Goal: Task Accomplishment & Management: Complete application form

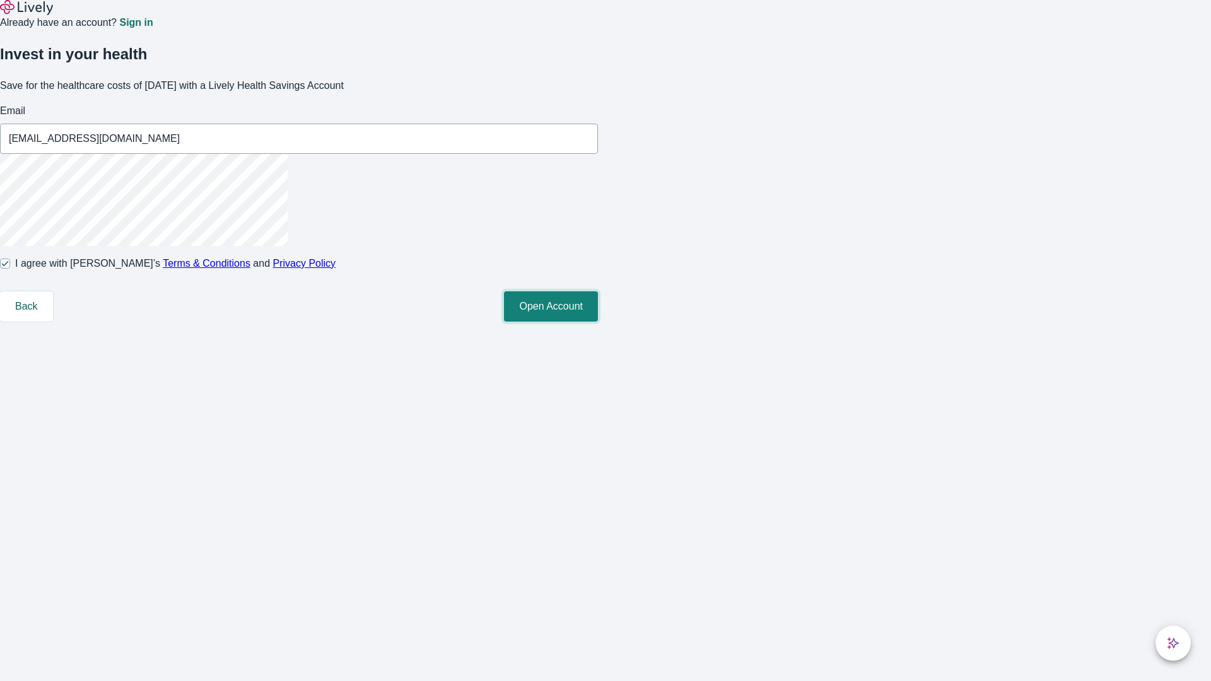
click at [598, 322] on button "Open Account" at bounding box center [551, 306] width 94 height 30
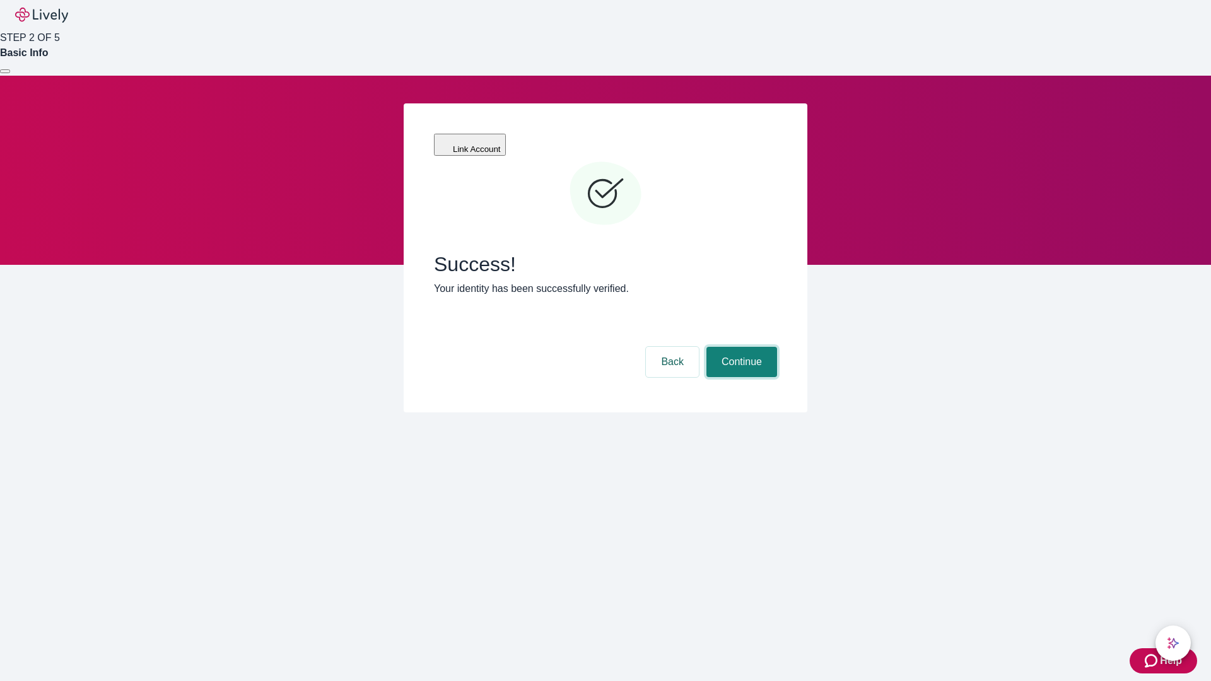
click at [740, 347] on button "Continue" at bounding box center [741, 362] width 71 height 30
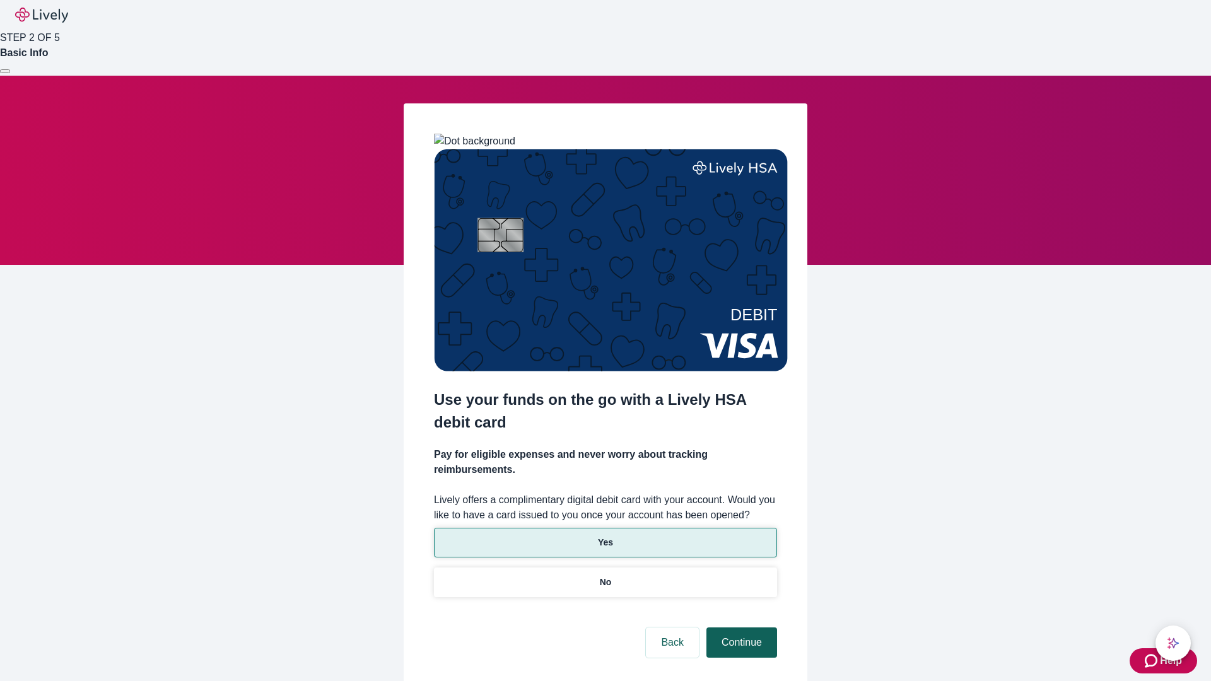
click at [605, 536] on p "Yes" at bounding box center [605, 542] width 15 height 13
click at [740, 628] on button "Continue" at bounding box center [741, 643] width 71 height 30
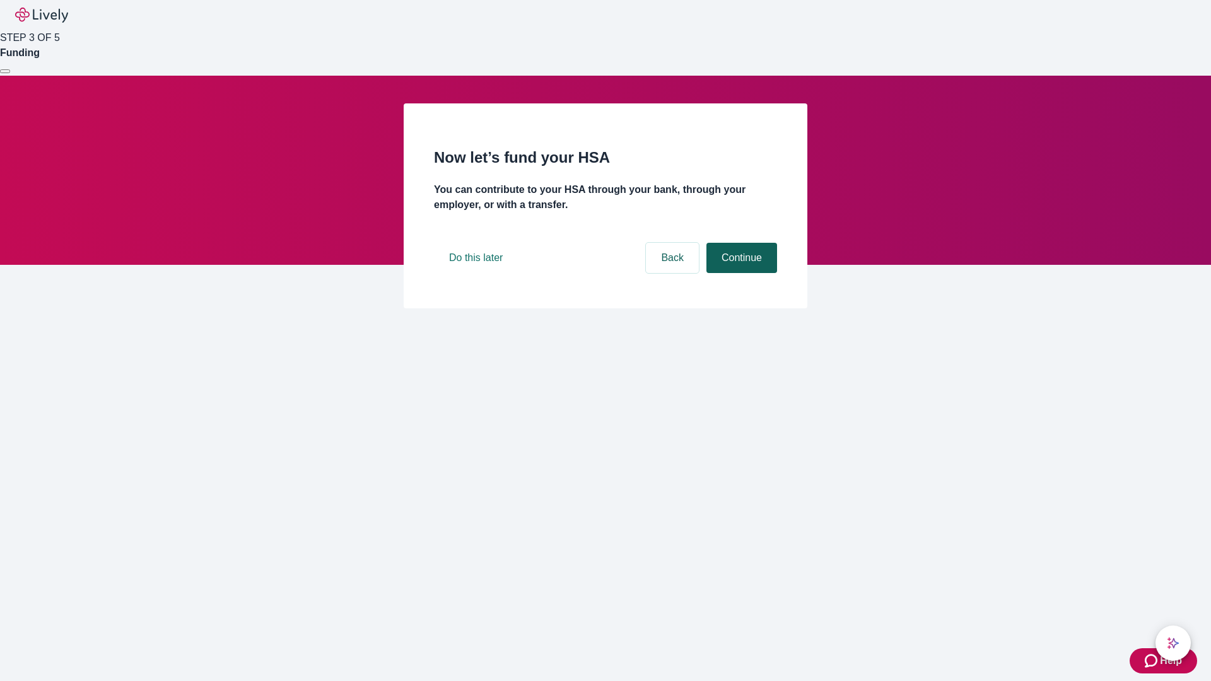
click at [740, 273] on button "Continue" at bounding box center [741, 258] width 71 height 30
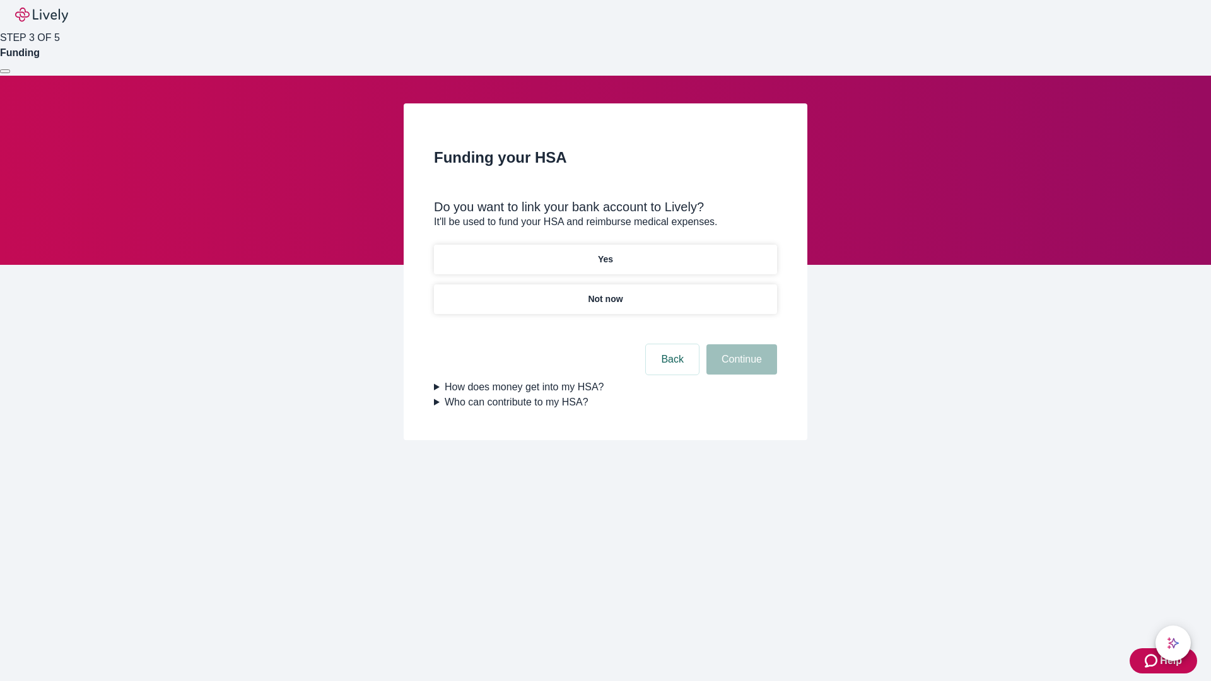
click at [605, 253] on p "Yes" at bounding box center [605, 259] width 15 height 13
click at [740, 344] on button "Continue" at bounding box center [741, 359] width 71 height 30
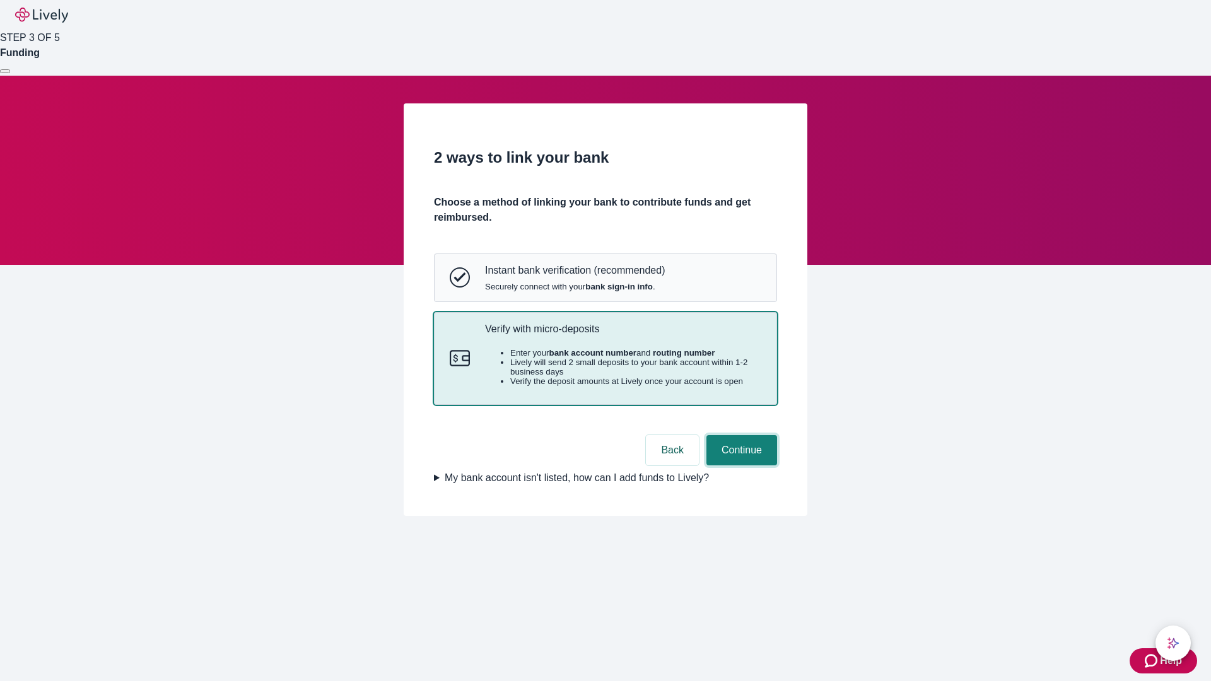
click at [740, 466] on button "Continue" at bounding box center [741, 450] width 71 height 30
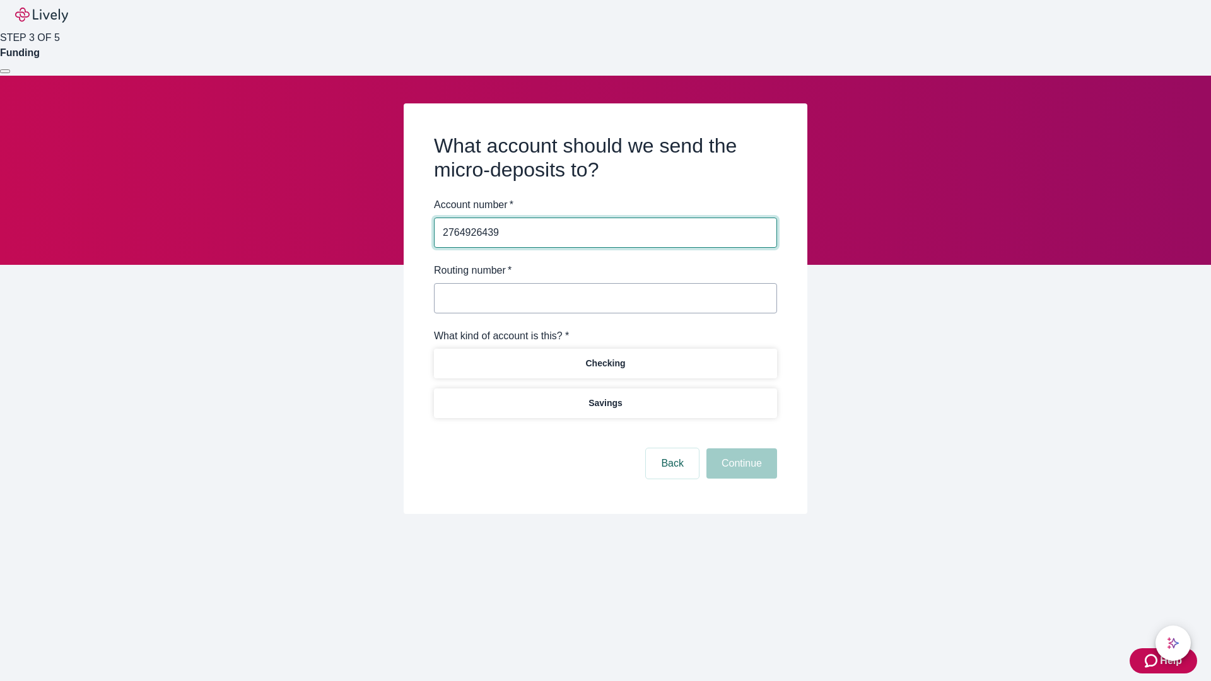
type input "2764926439"
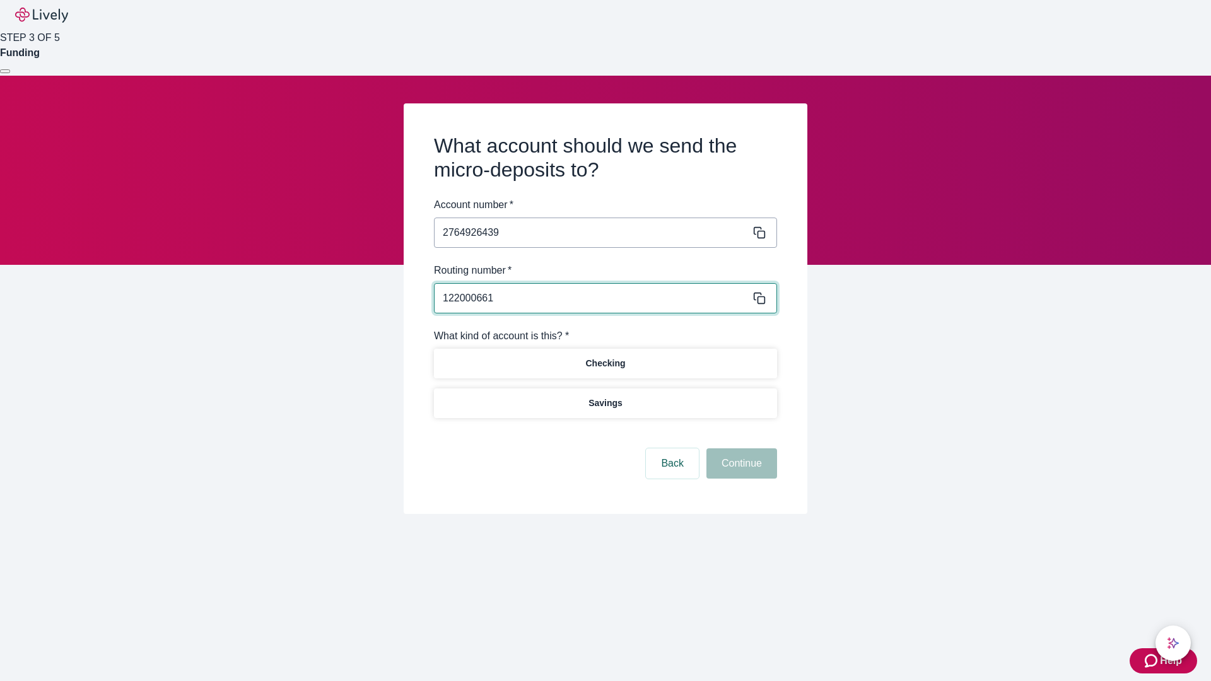
type input "122000661"
click at [605, 363] on p "Checking" at bounding box center [605, 363] width 40 height 13
click at [740, 466] on button "Continue" at bounding box center [741, 464] width 71 height 30
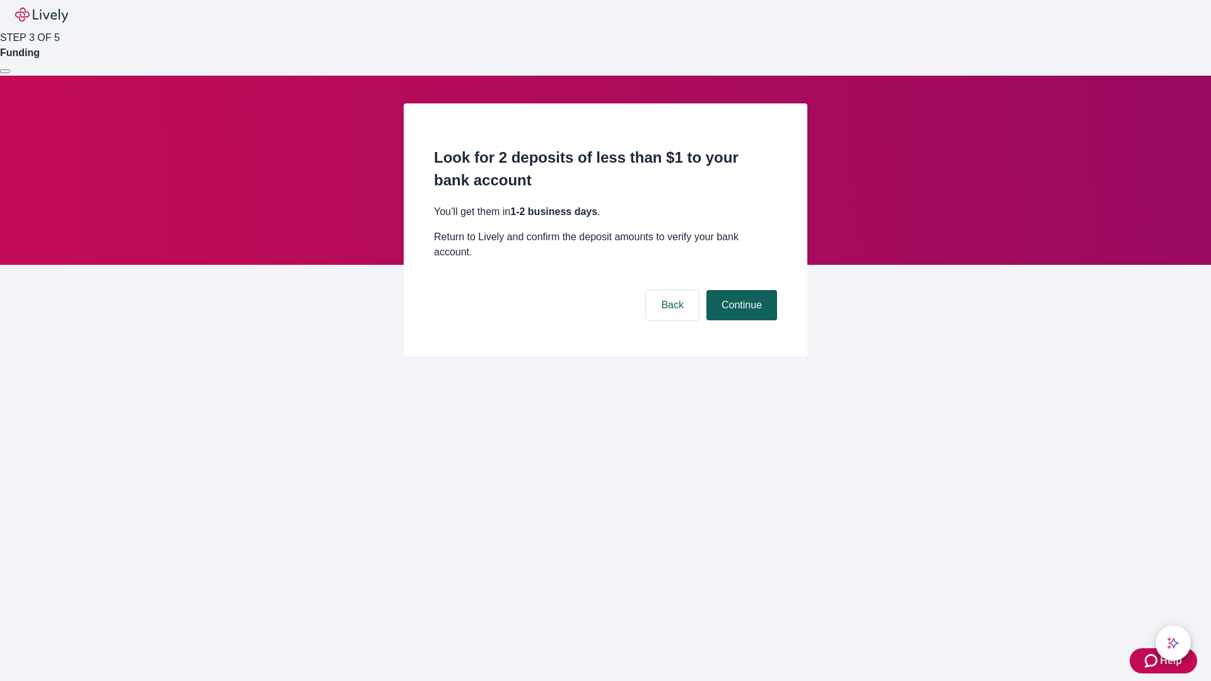
click at [740, 290] on button "Continue" at bounding box center [741, 305] width 71 height 30
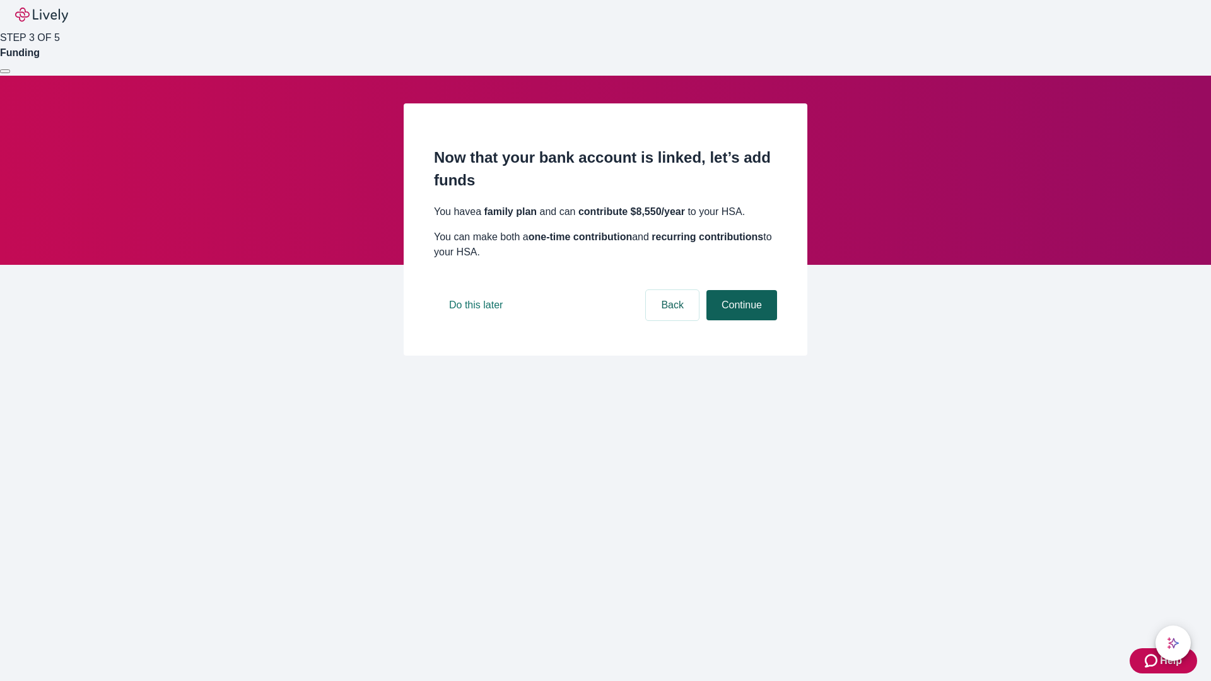
click at [740, 320] on button "Continue" at bounding box center [741, 305] width 71 height 30
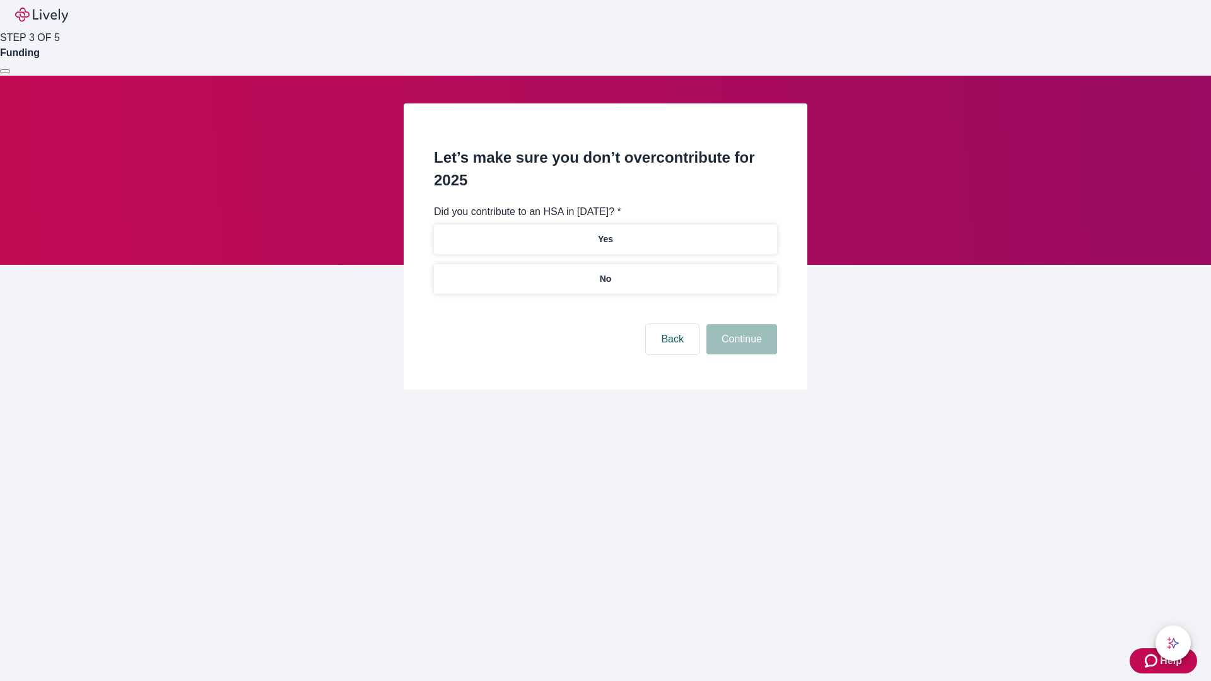
click at [605, 273] on p "No" at bounding box center [606, 279] width 12 height 13
click at [740, 324] on button "Continue" at bounding box center [741, 339] width 71 height 30
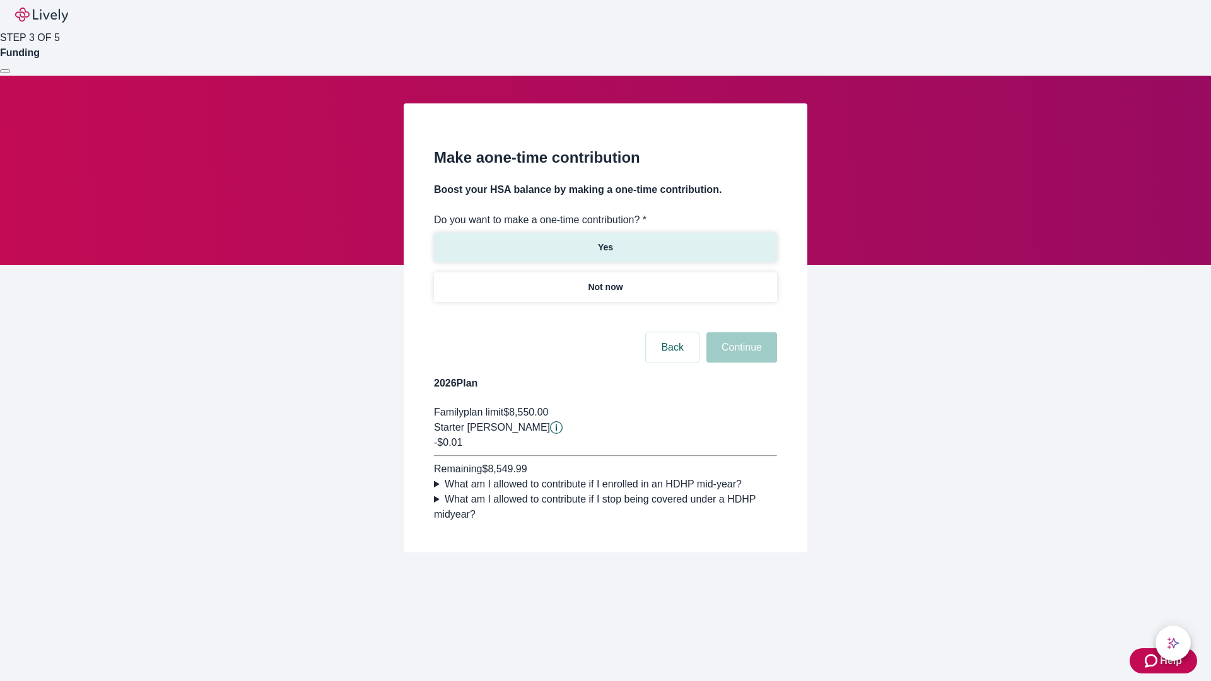
click at [605, 241] on p "Yes" at bounding box center [605, 247] width 15 height 13
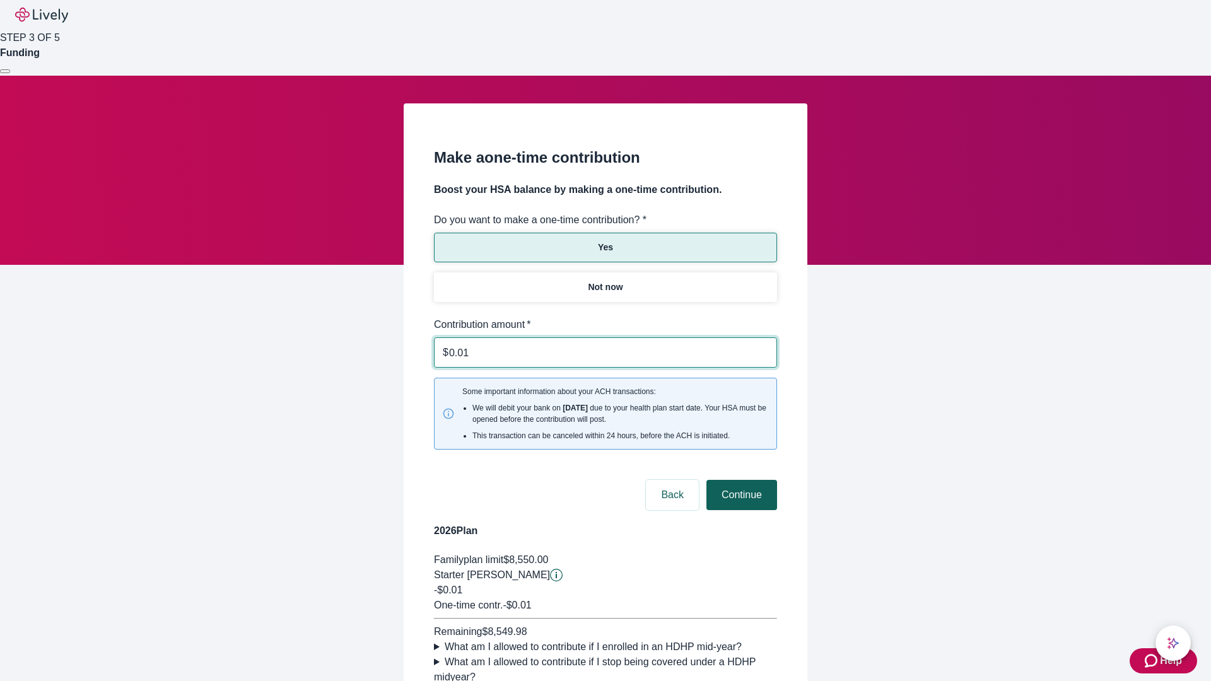
type input "0.01"
click at [740, 480] on button "Continue" at bounding box center [741, 495] width 71 height 30
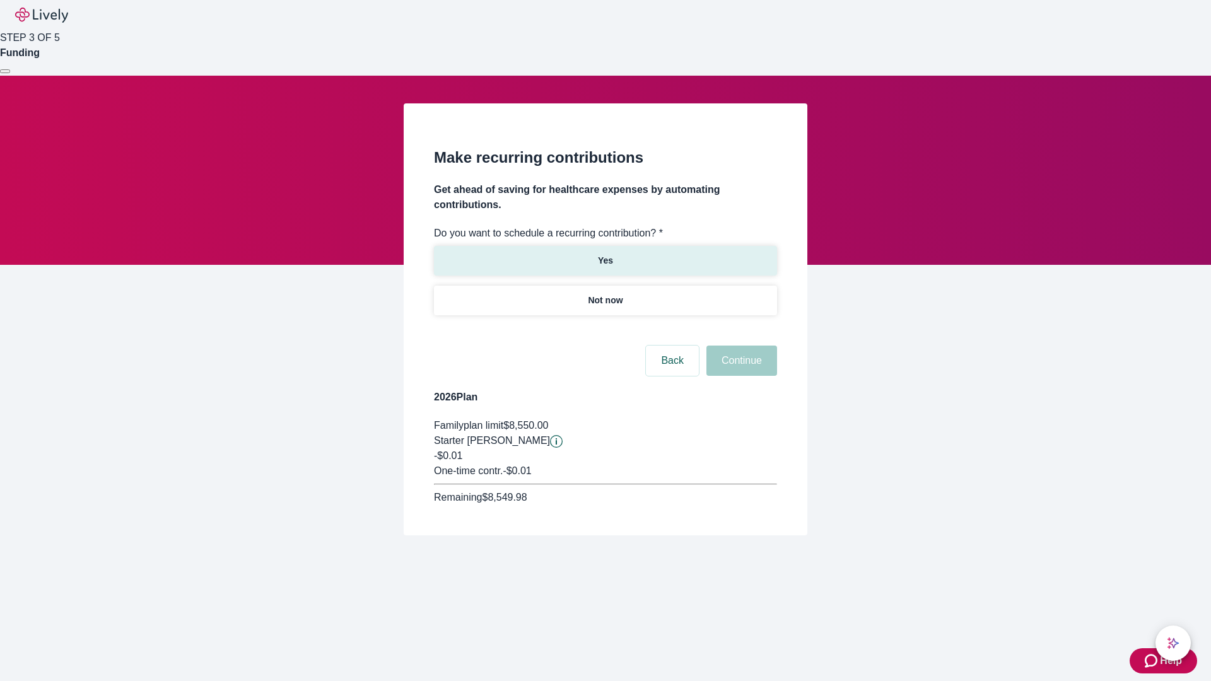
click at [605, 254] on p "Yes" at bounding box center [605, 260] width 15 height 13
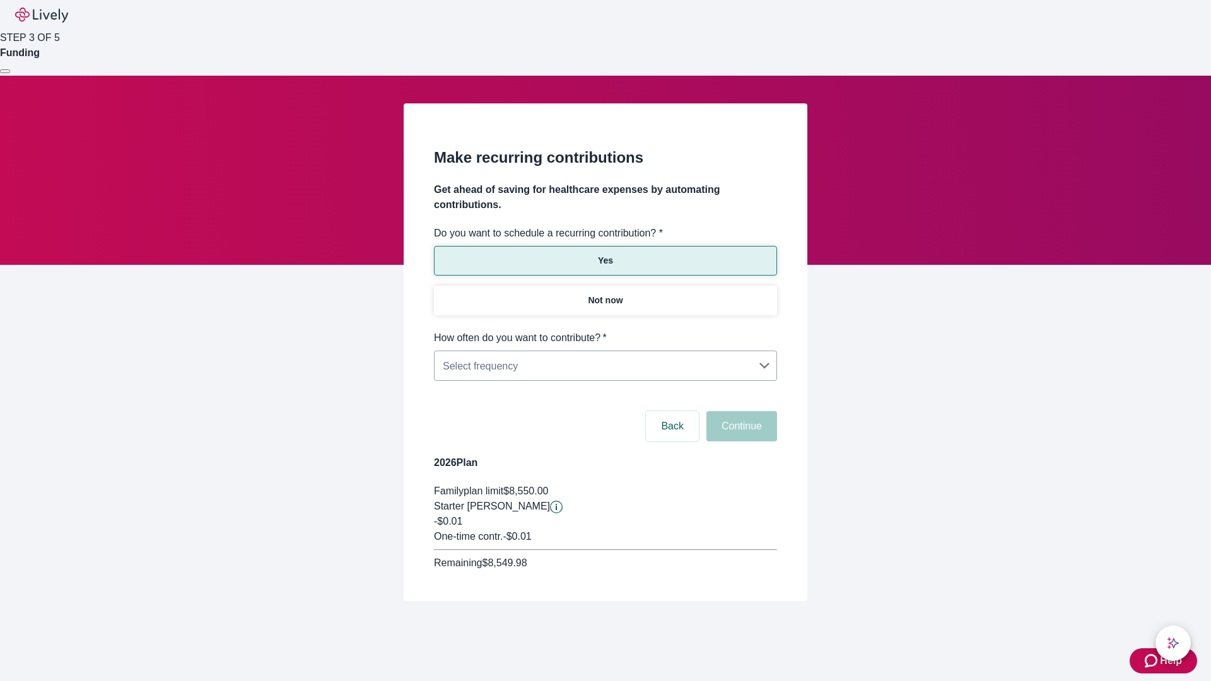
click at [605, 331] on body "Help STEP 3 OF 5 Funding Make recurring contributions Get ahead of saving for h…" at bounding box center [605, 331] width 1211 height 662
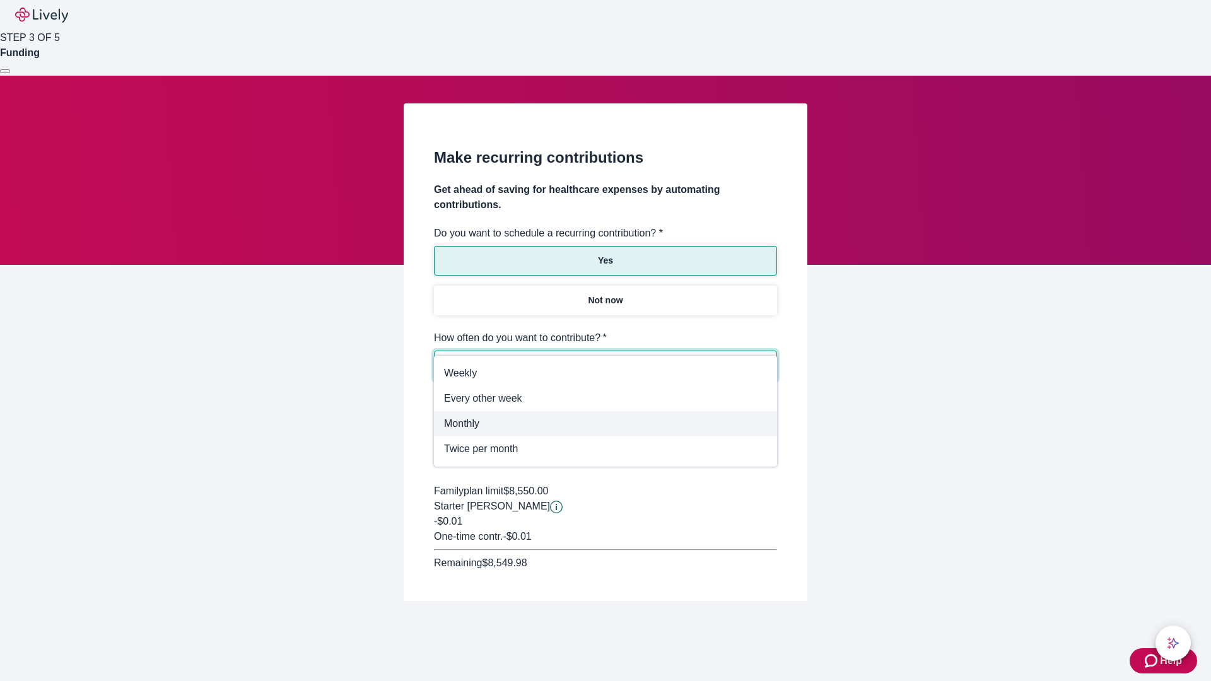
click at [606, 424] on span "Monthly" at bounding box center [605, 423] width 323 height 15
type input "Monthly"
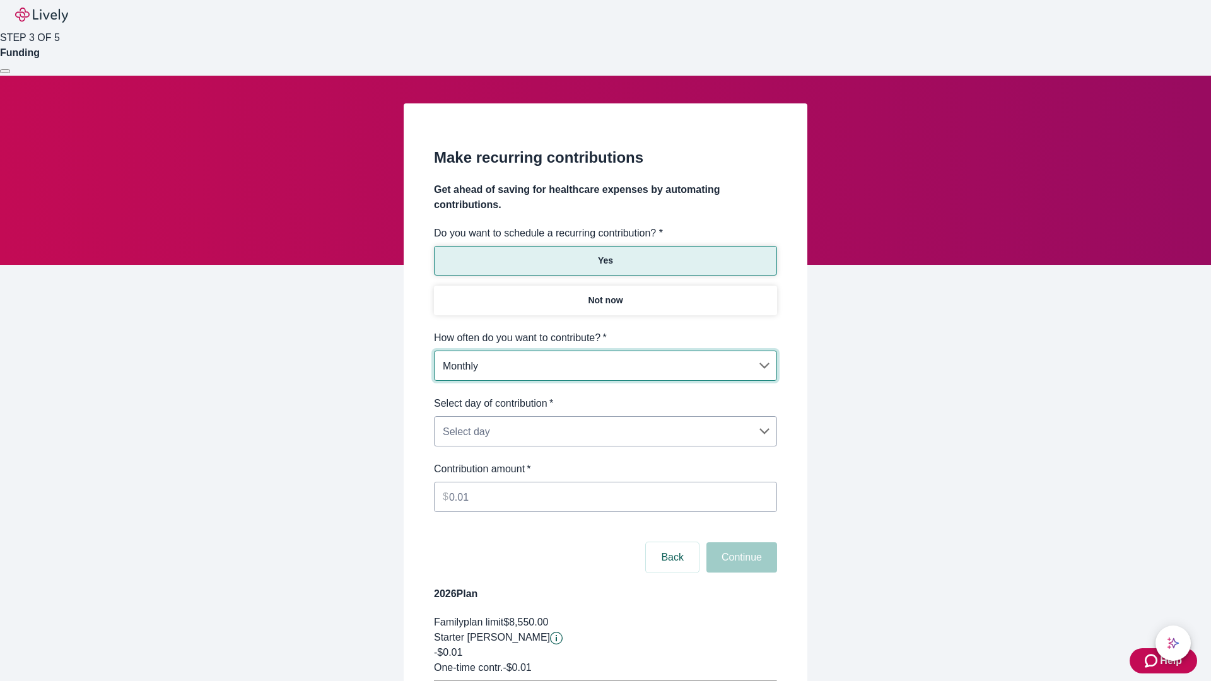
click at [605, 396] on body "Help STEP 3 OF 5 Funding Make recurring contributions Get ahead of saving for h…" at bounding box center [605, 396] width 1211 height 793
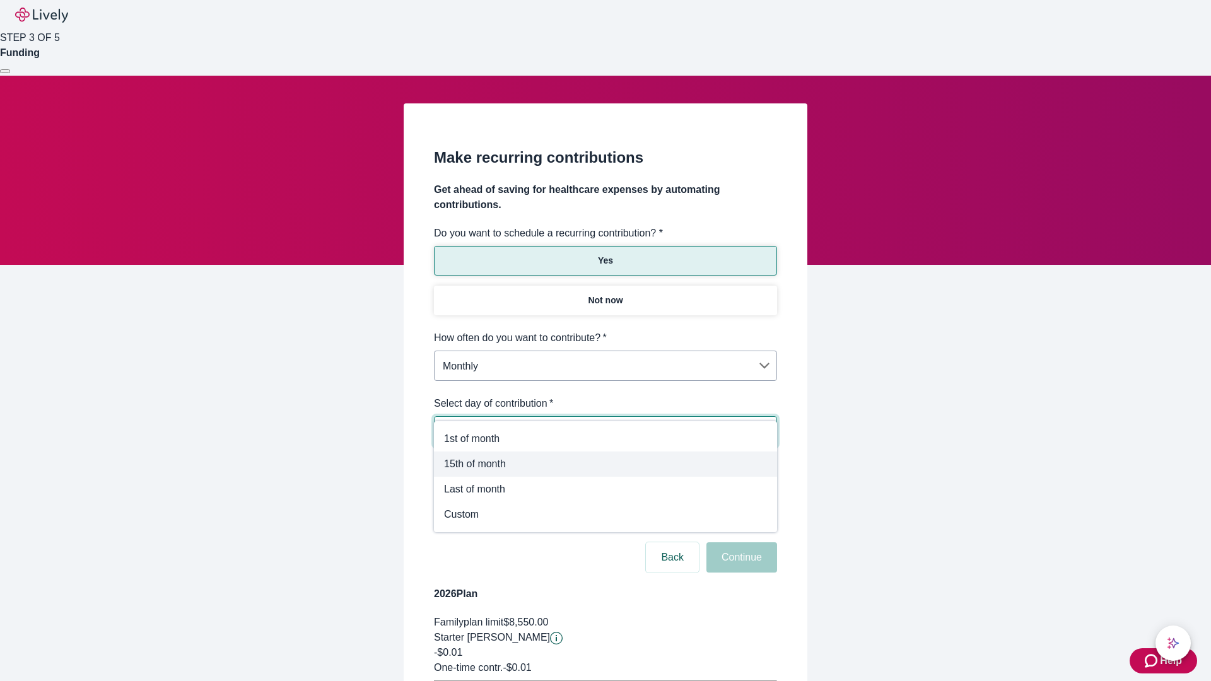
click at [606, 464] on span "15th of month" at bounding box center [605, 464] width 323 height 15
type input "Monthly15th"
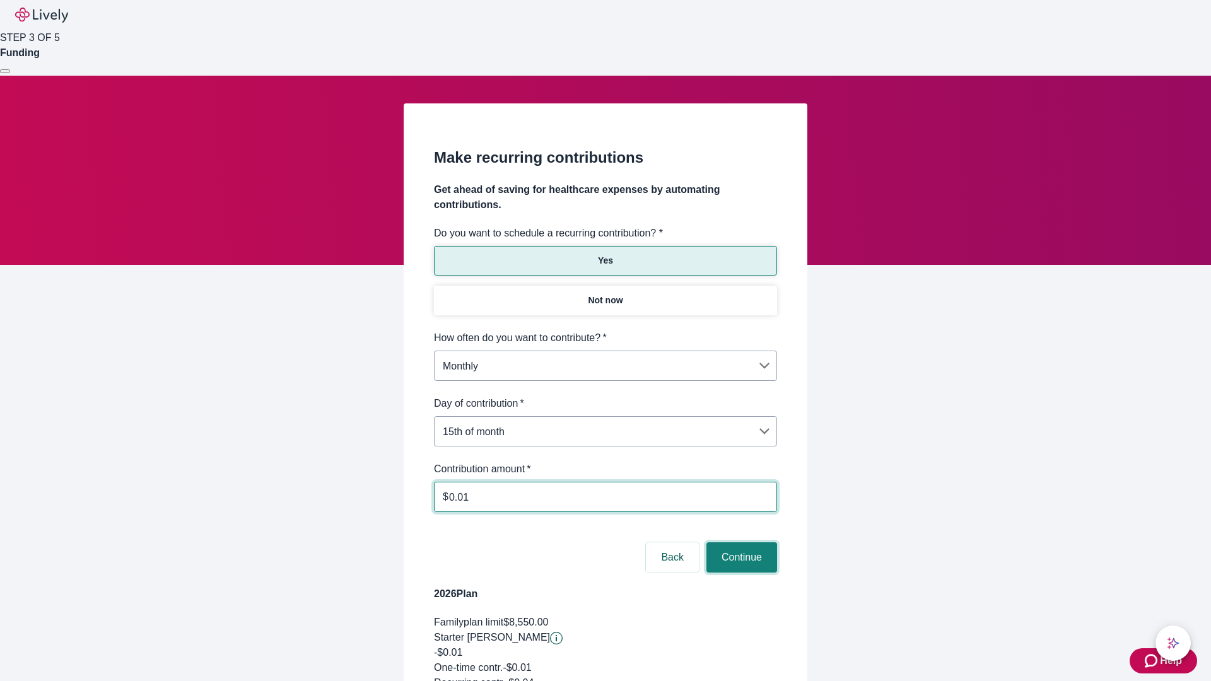
click at [740, 542] on button "Continue" at bounding box center [741, 557] width 71 height 30
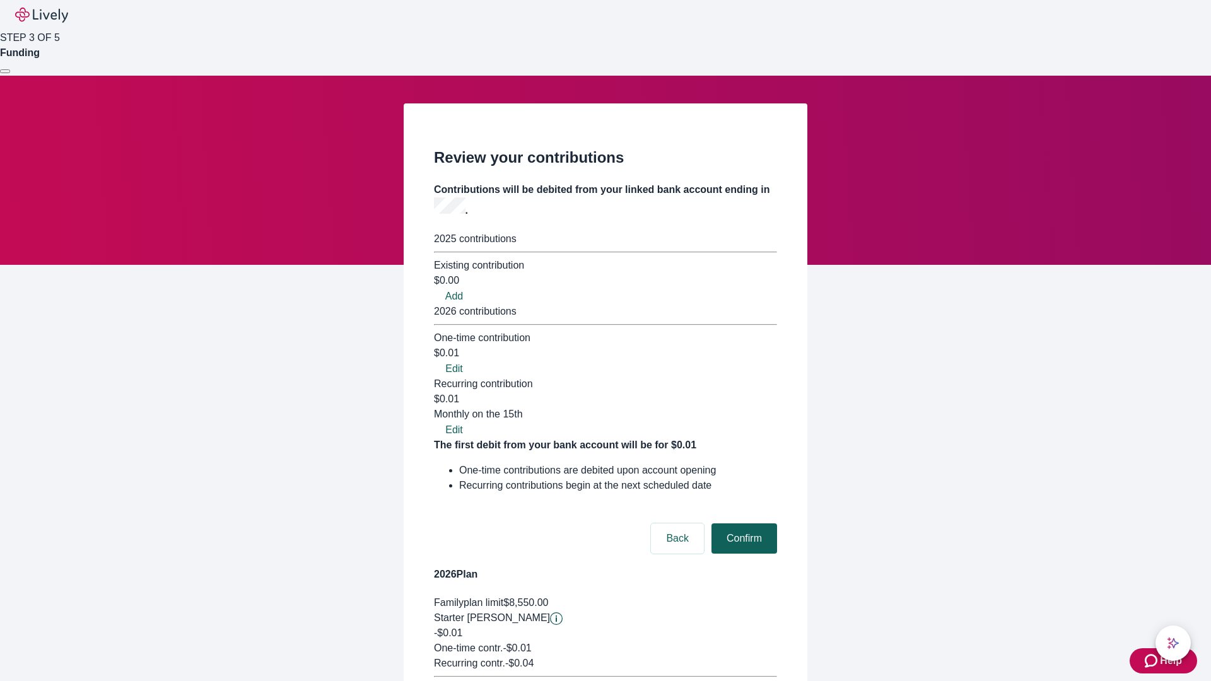
click at [742, 524] on button "Confirm" at bounding box center [745, 539] width 66 height 30
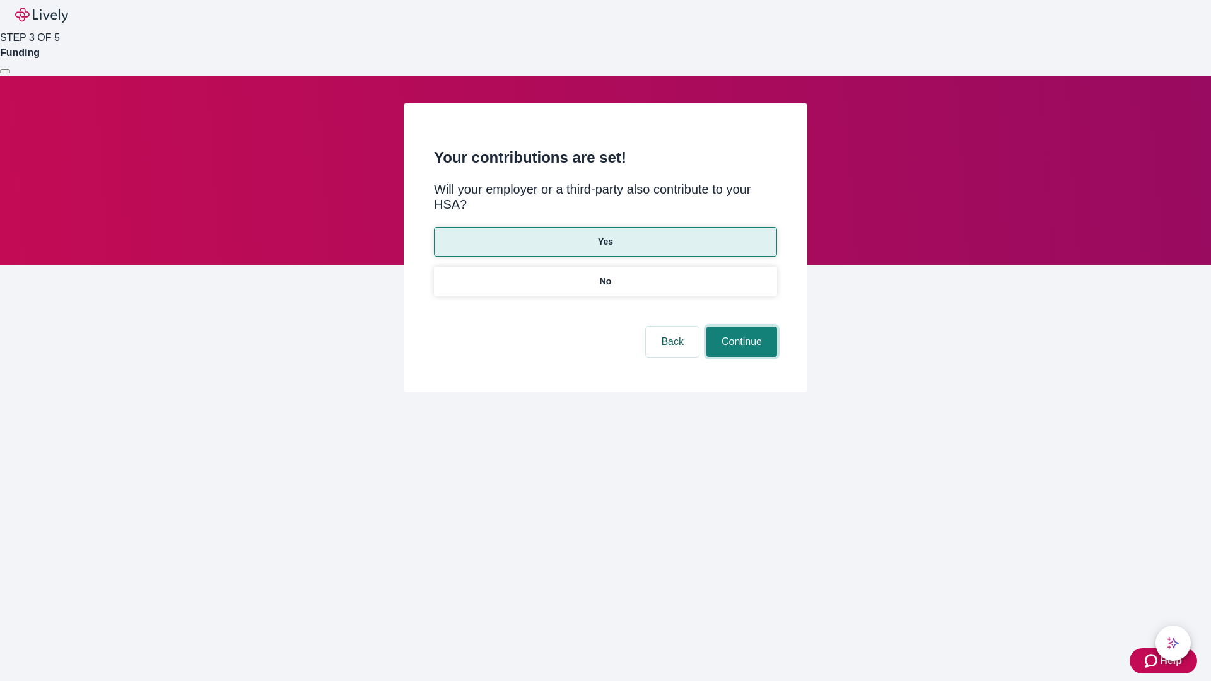
click at [740, 327] on button "Continue" at bounding box center [741, 342] width 71 height 30
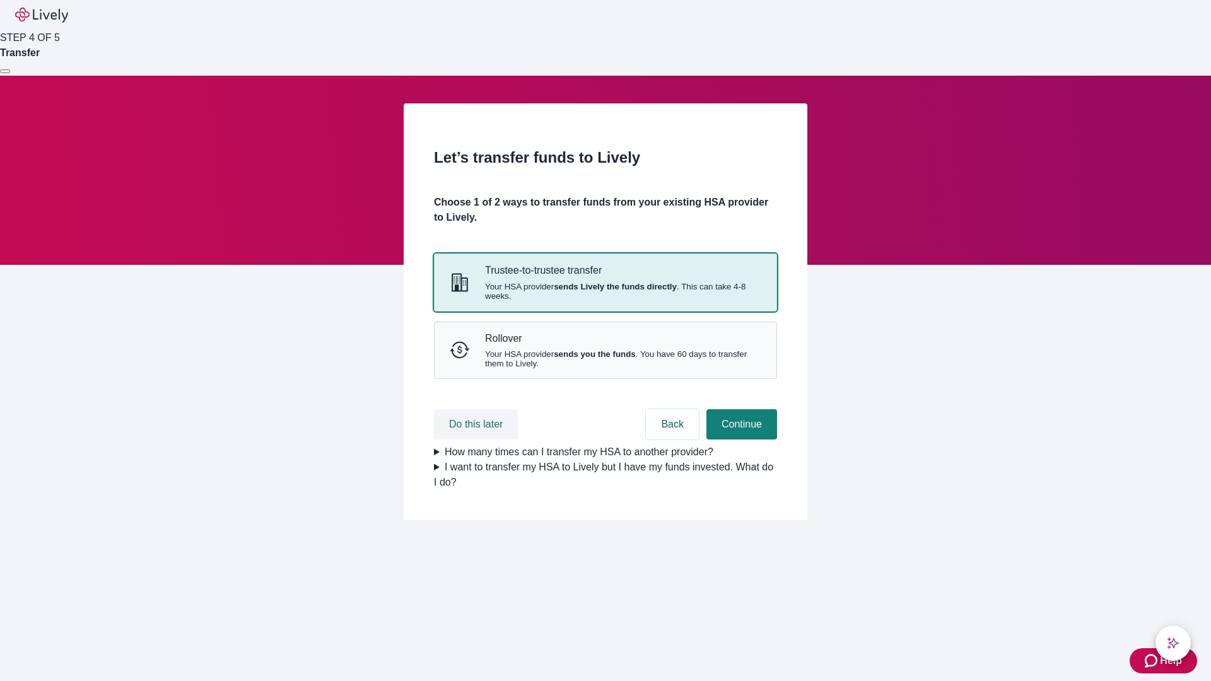
click at [478, 440] on button "Do this later" at bounding box center [476, 424] width 84 height 30
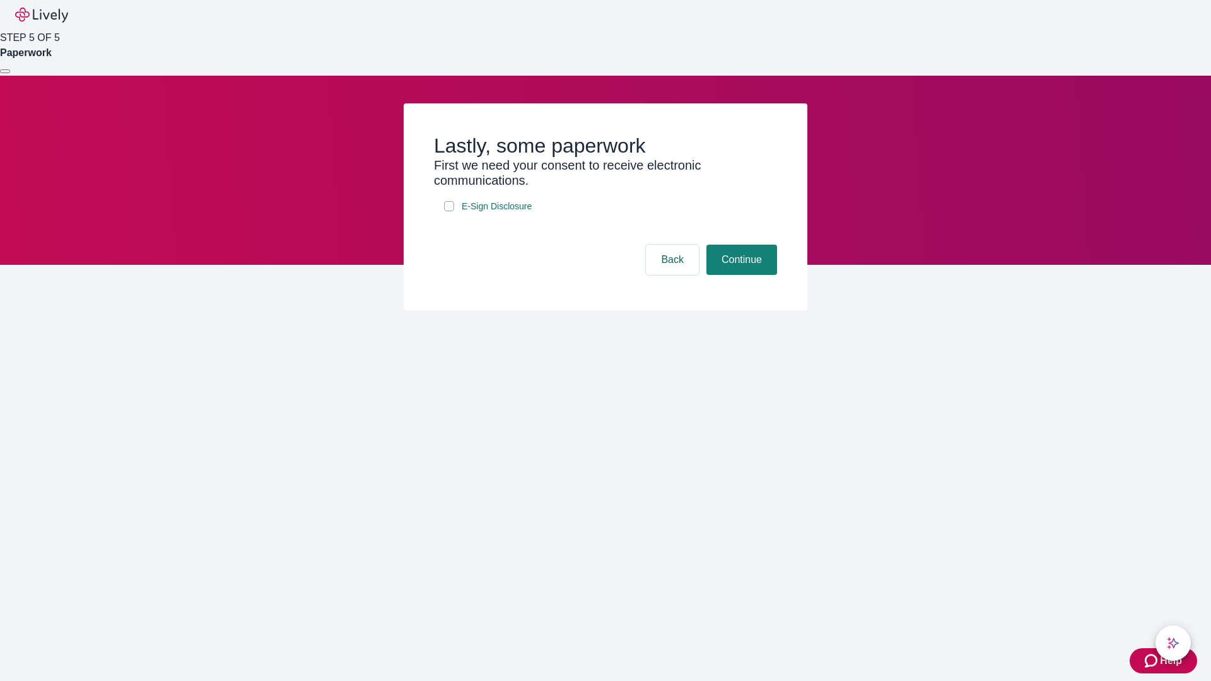
click at [449, 211] on input "E-Sign Disclosure" at bounding box center [449, 206] width 10 height 10
checkbox input "true"
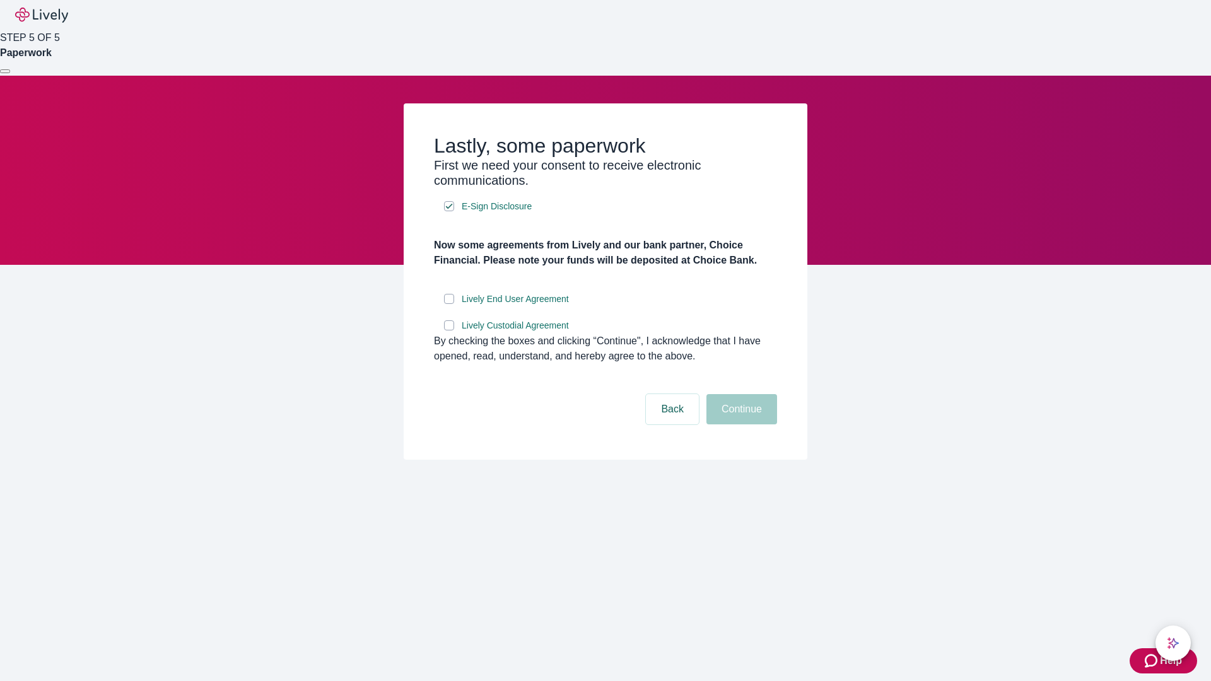
click at [449, 304] on input "Lively End User Agreement" at bounding box center [449, 299] width 10 height 10
checkbox input "true"
click at [449, 331] on input "Lively Custodial Agreement" at bounding box center [449, 325] width 10 height 10
checkbox input "true"
click at [740, 425] on button "Continue" at bounding box center [741, 409] width 71 height 30
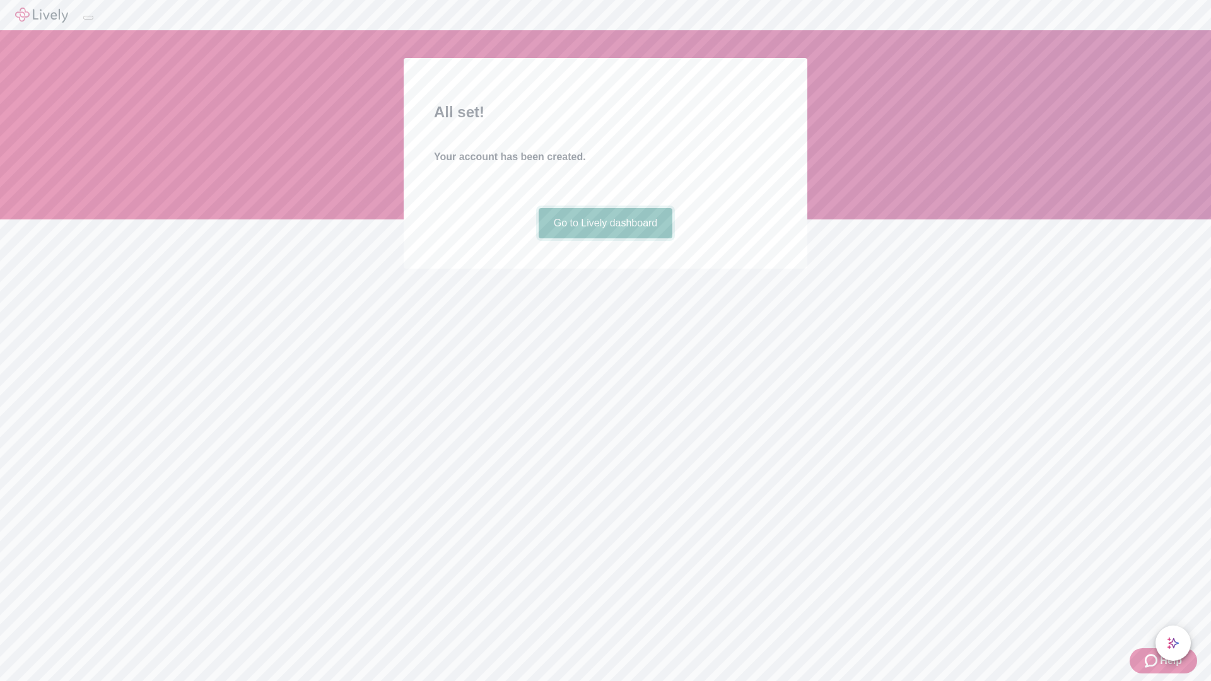
click at [605, 238] on link "Go to Lively dashboard" at bounding box center [606, 223] width 134 height 30
